Goal: Task Accomplishment & Management: Manage account settings

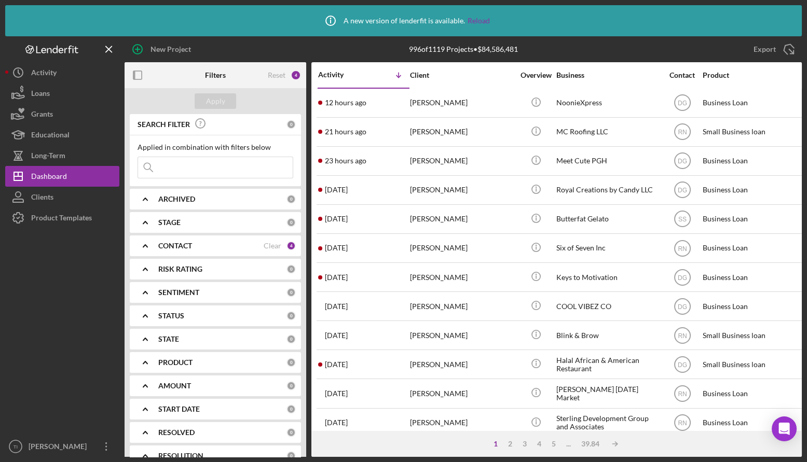
click at [210, 169] on input at bounding box center [215, 167] width 155 height 21
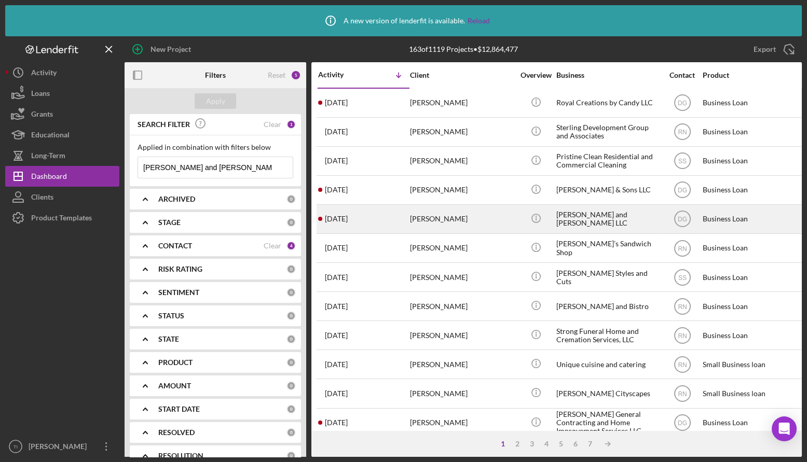
type input "[PERSON_NAME] and [PERSON_NAME]"
click at [584, 219] on div "[PERSON_NAME] and [PERSON_NAME] LLC" at bounding box center [608, 220] width 104 height 28
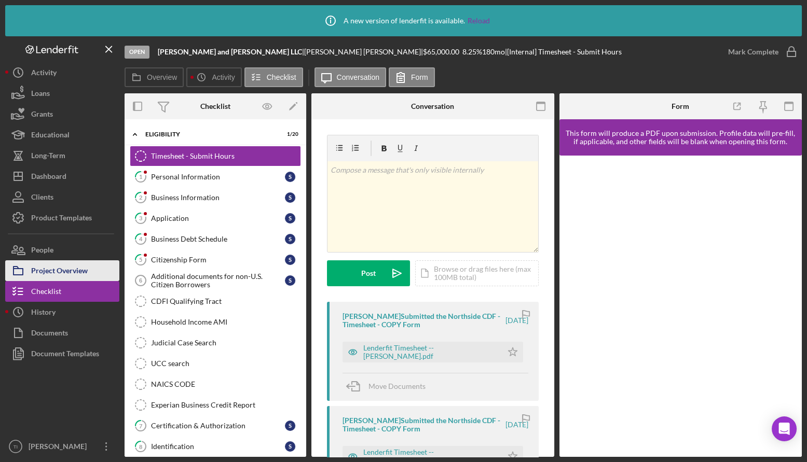
click at [70, 271] on div "Project Overview" at bounding box center [59, 272] width 57 height 23
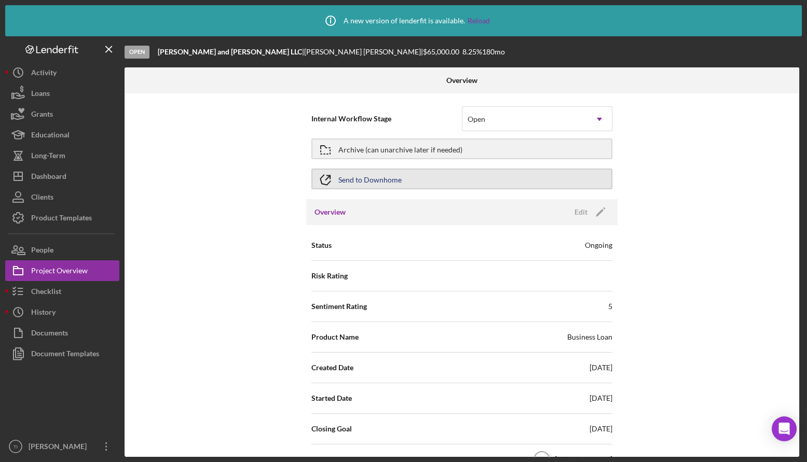
click at [411, 176] on button "Send to Downhome" at bounding box center [461, 179] width 301 height 21
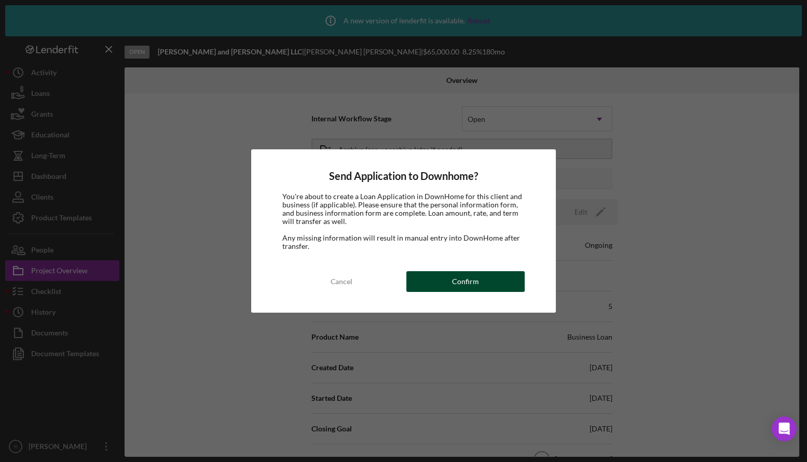
click at [473, 281] on div "Confirm" at bounding box center [465, 281] width 27 height 21
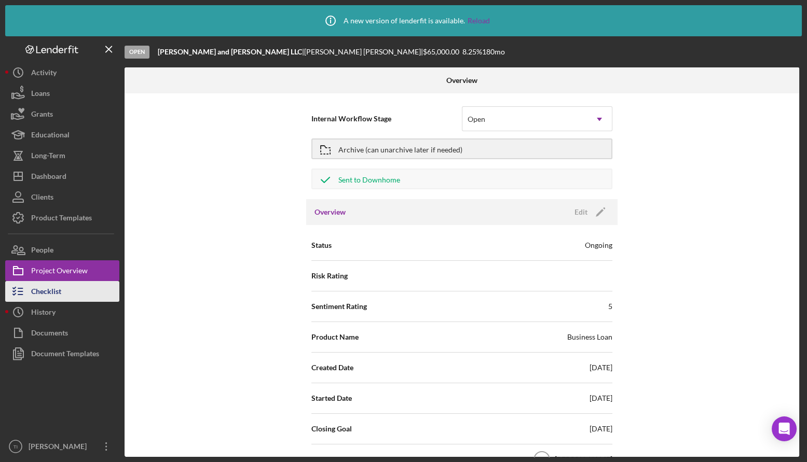
click at [62, 292] on button "Checklist" at bounding box center [62, 291] width 114 height 21
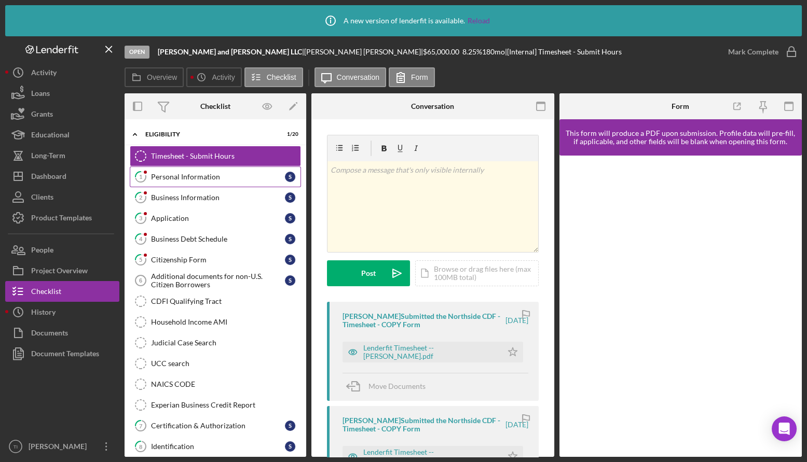
drag, startPoint x: 186, startPoint y: 172, endPoint x: 197, endPoint y: 193, distance: 23.7
click at [187, 173] on div "Personal Information" at bounding box center [218, 177] width 134 height 8
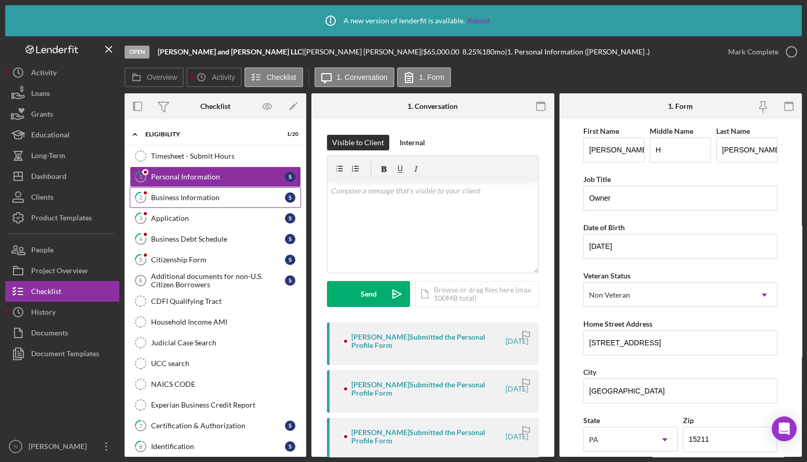
click at [203, 198] on div "Business Information" at bounding box center [218, 198] width 134 height 8
